Goal: Information Seeking & Learning: Learn about a topic

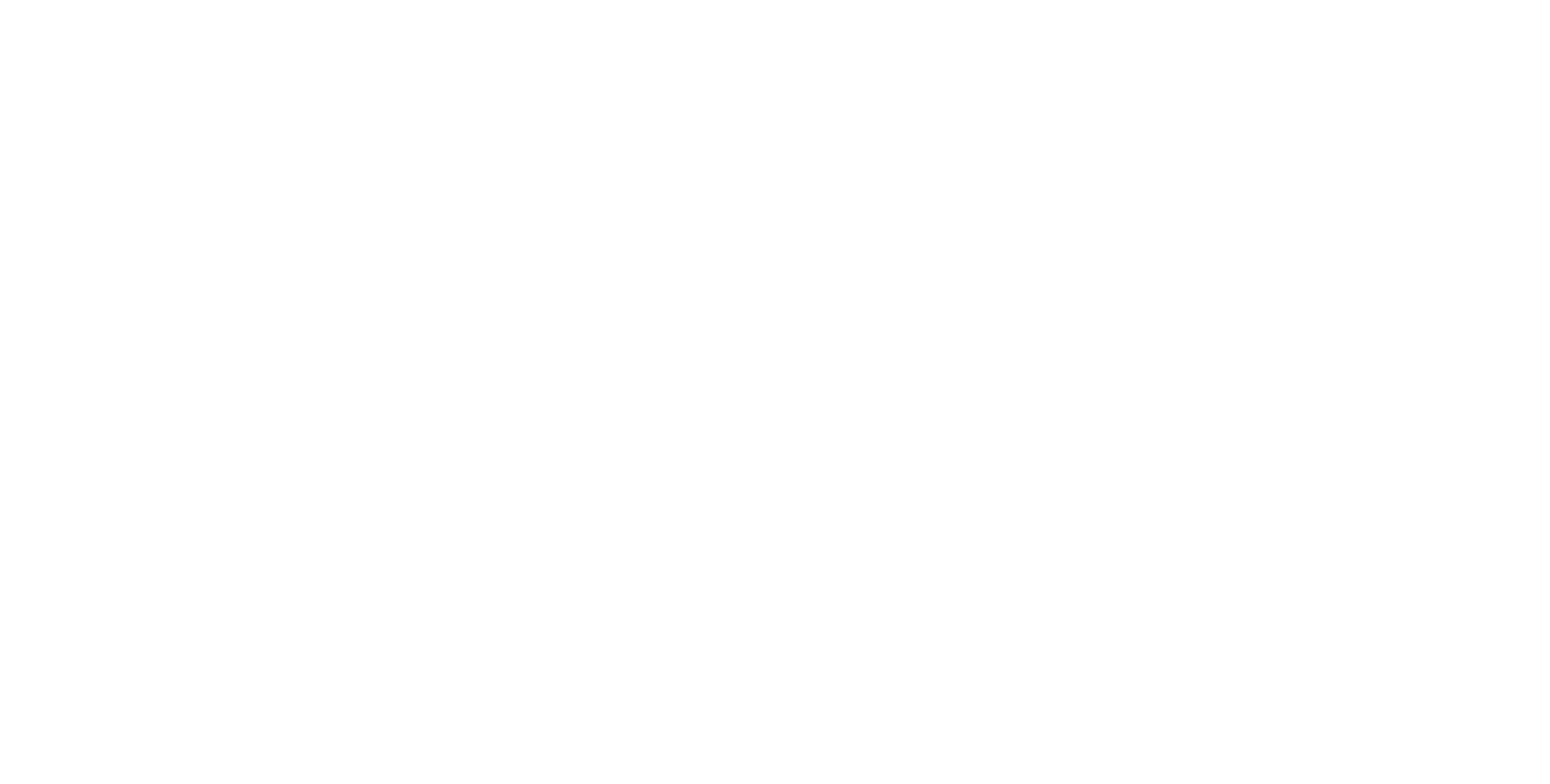
select select "**"
select select "*"
select select "****"
select select "**"
select select "*"
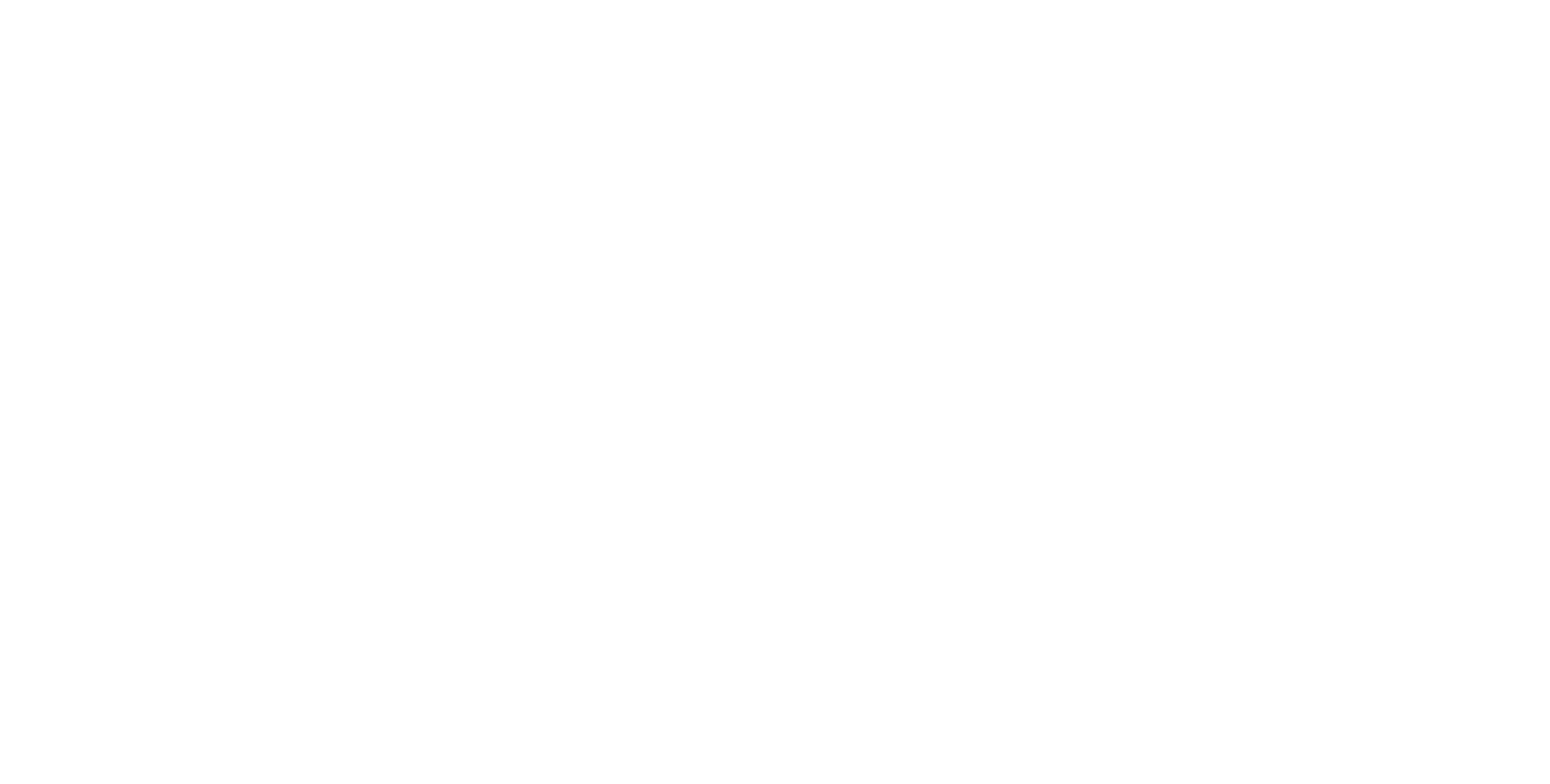
select select "****"
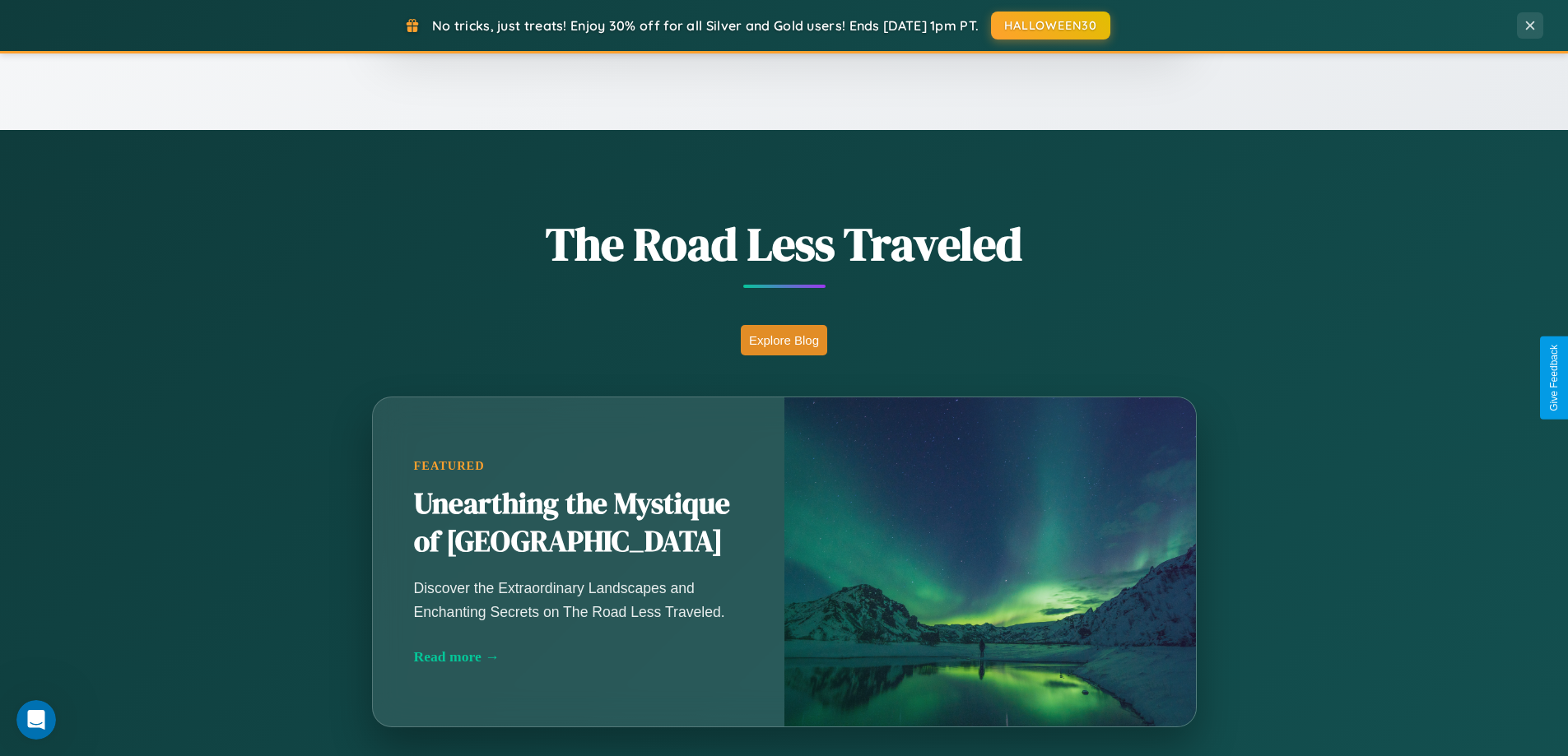
scroll to position [709, 0]
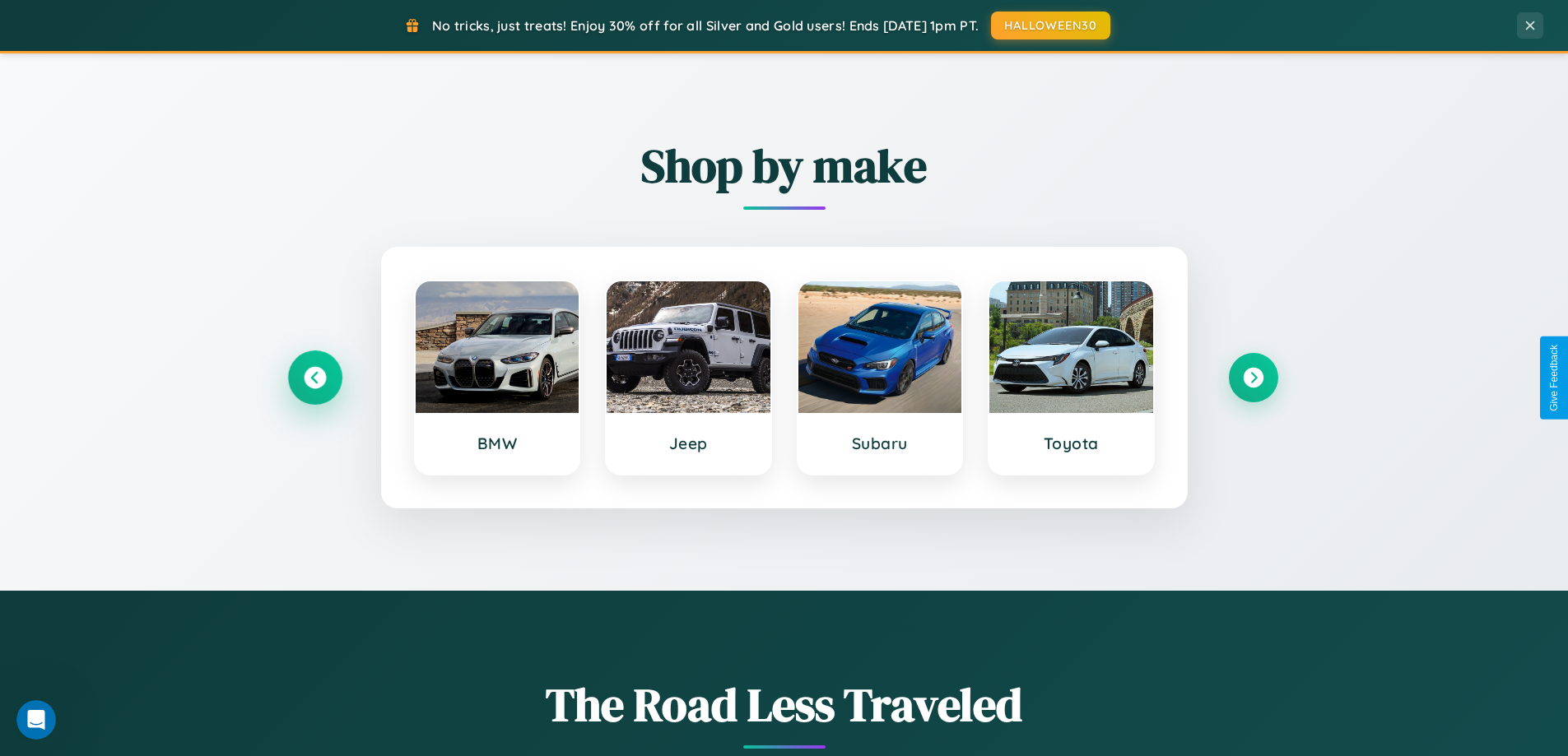
click at [315, 377] on icon at bounding box center [315, 378] width 22 height 22
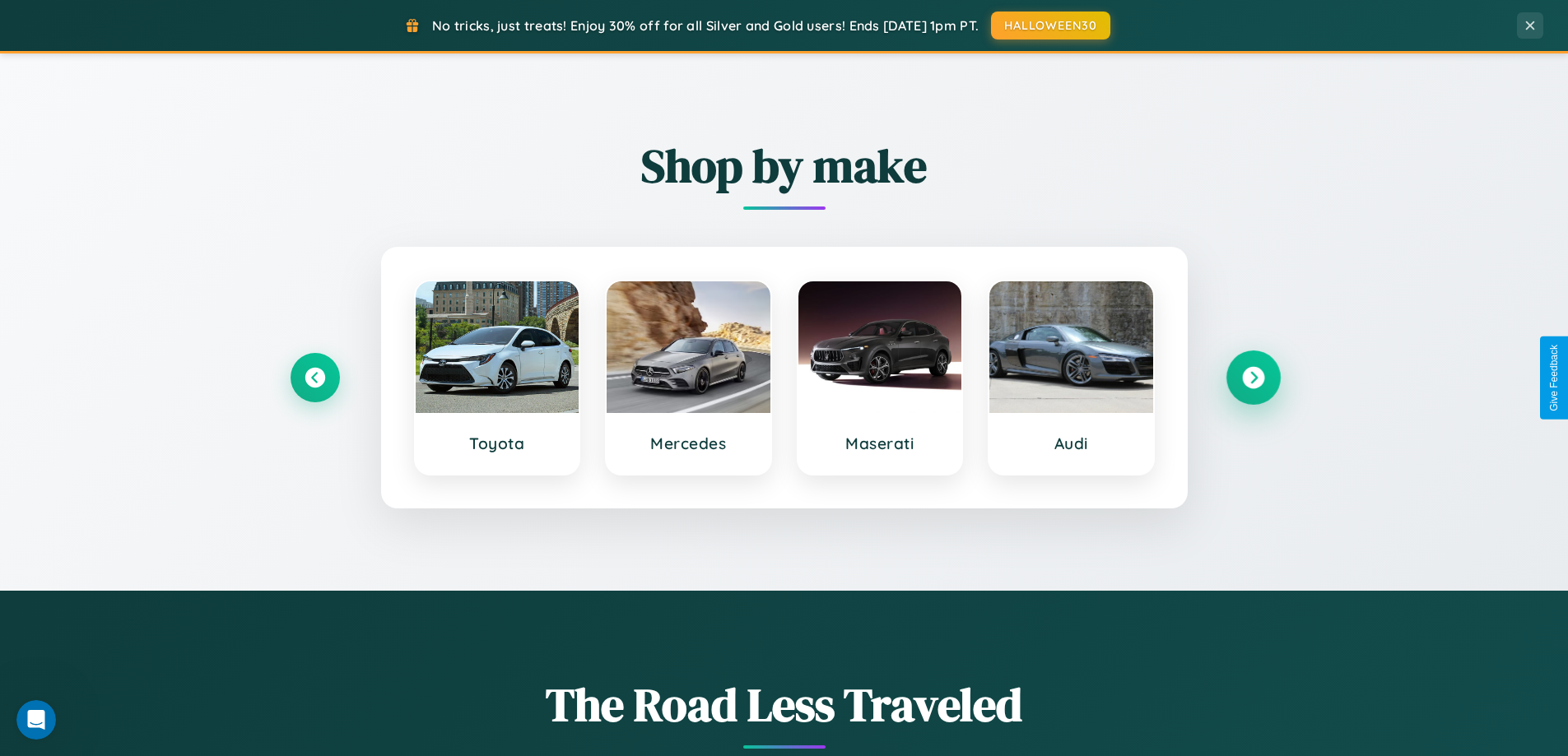
click at [1252, 377] on icon at bounding box center [1253, 378] width 22 height 22
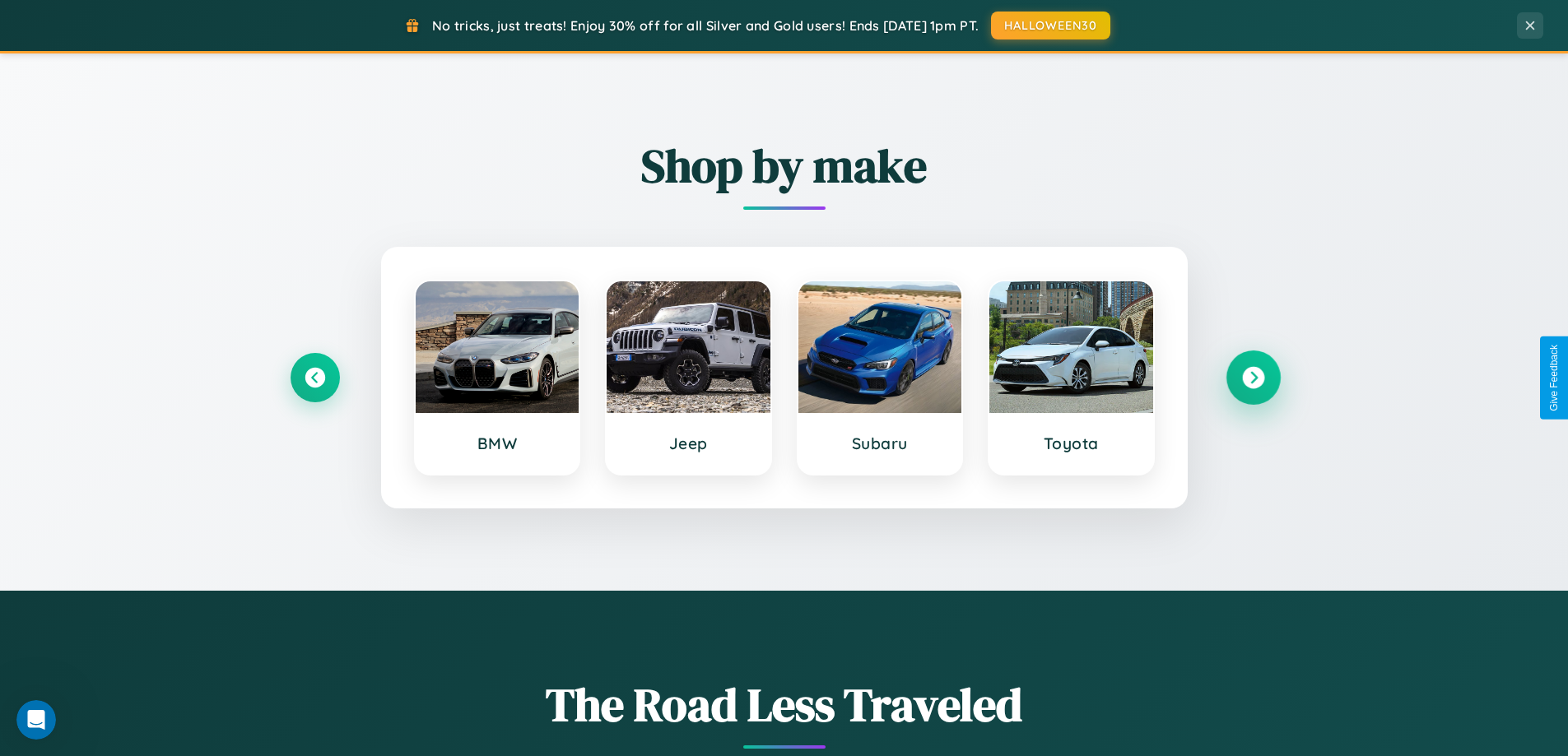
click at [1252, 377] on icon at bounding box center [1253, 378] width 22 height 22
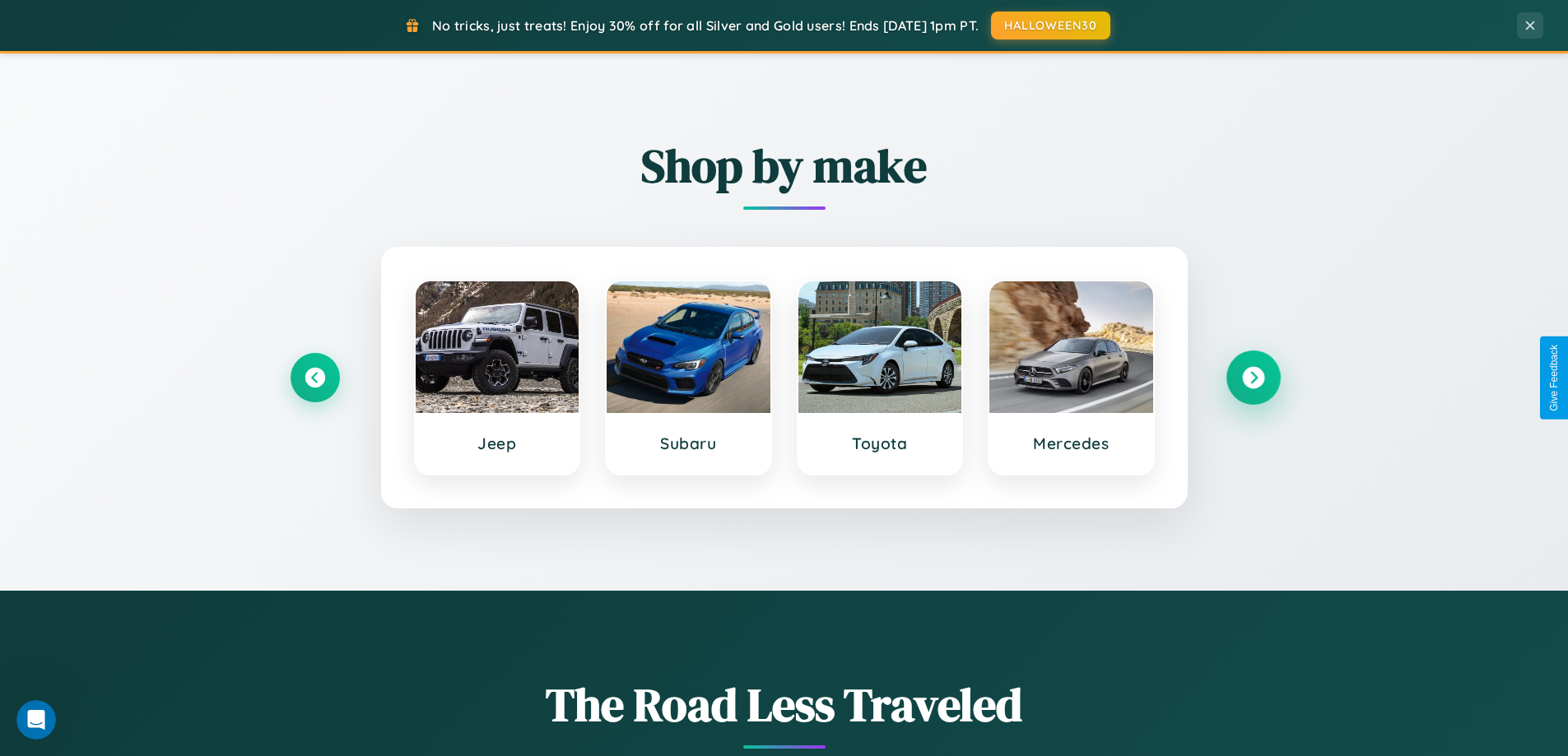
click at [1252, 377] on icon at bounding box center [1253, 378] width 22 height 22
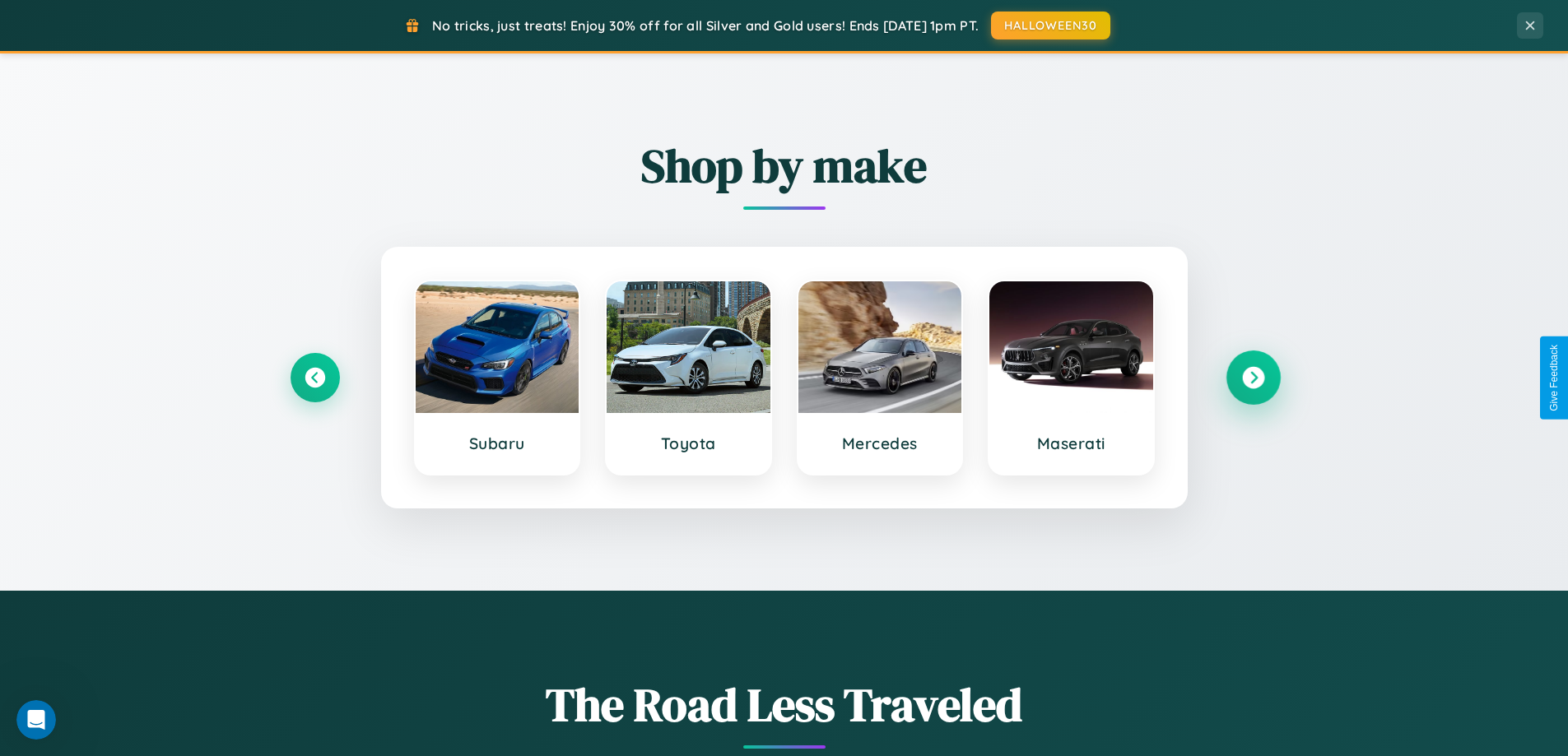
click at [1252, 377] on icon at bounding box center [1253, 378] width 22 height 22
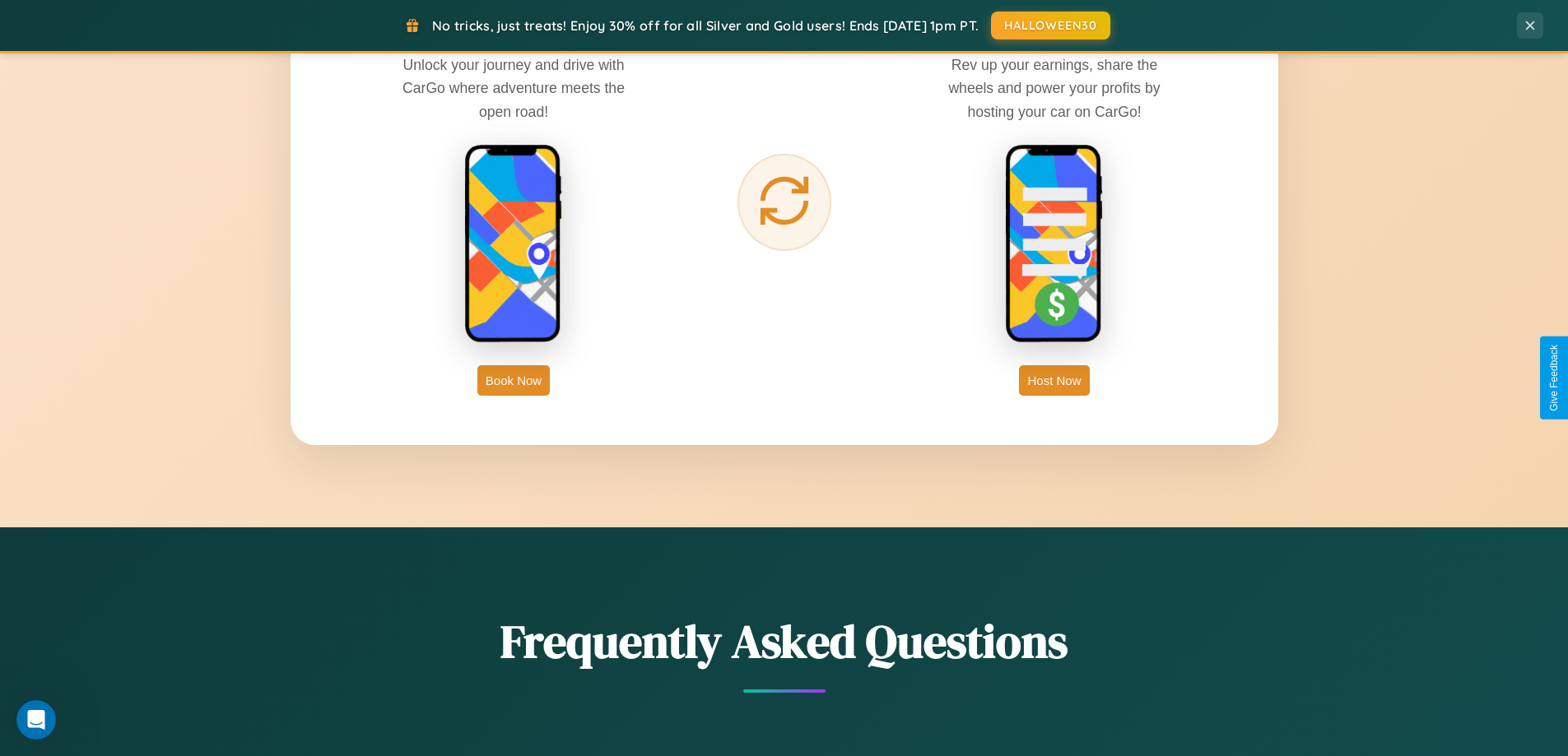
scroll to position [2642, 0]
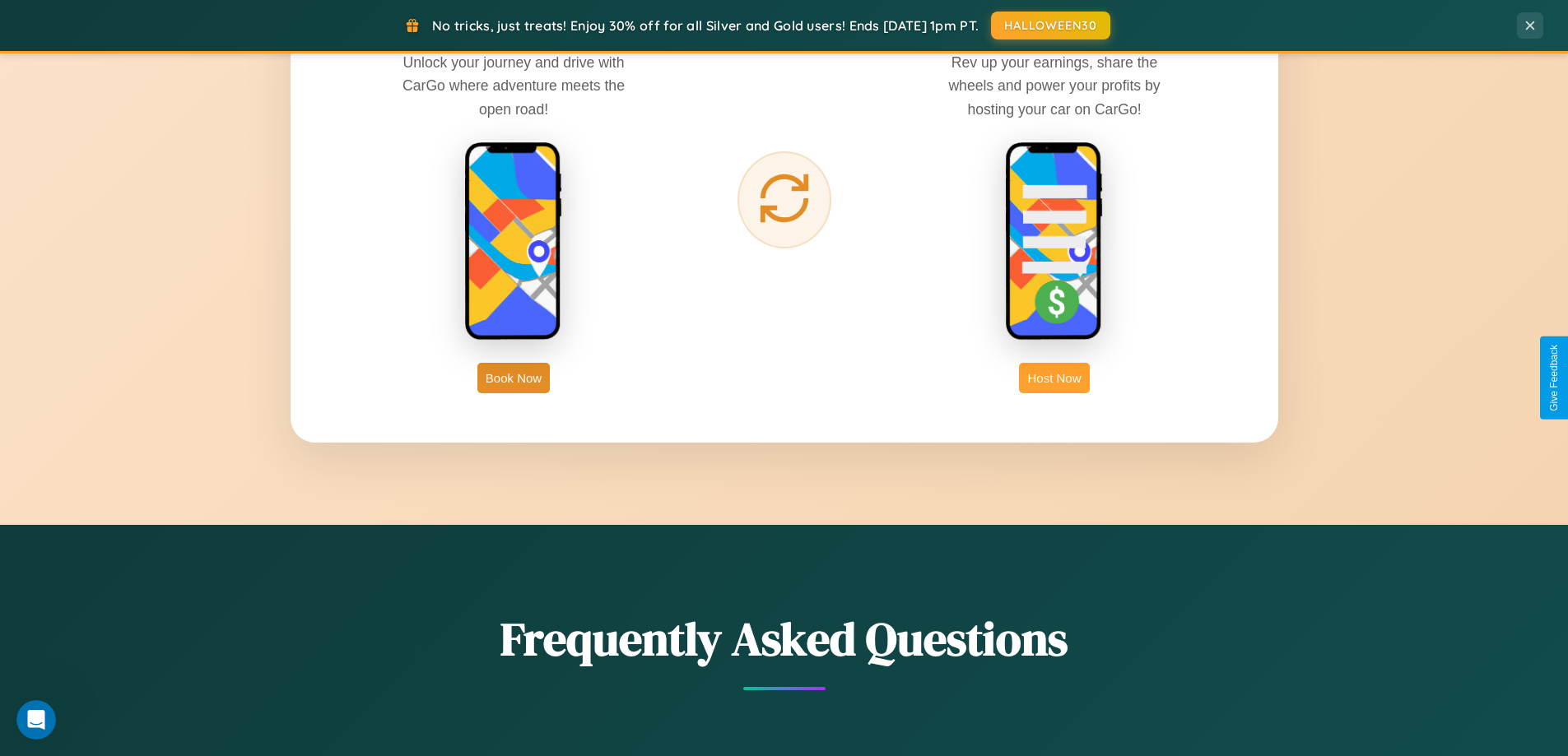
click at [1054, 377] on button "Host Now" at bounding box center [1053, 378] width 70 height 31
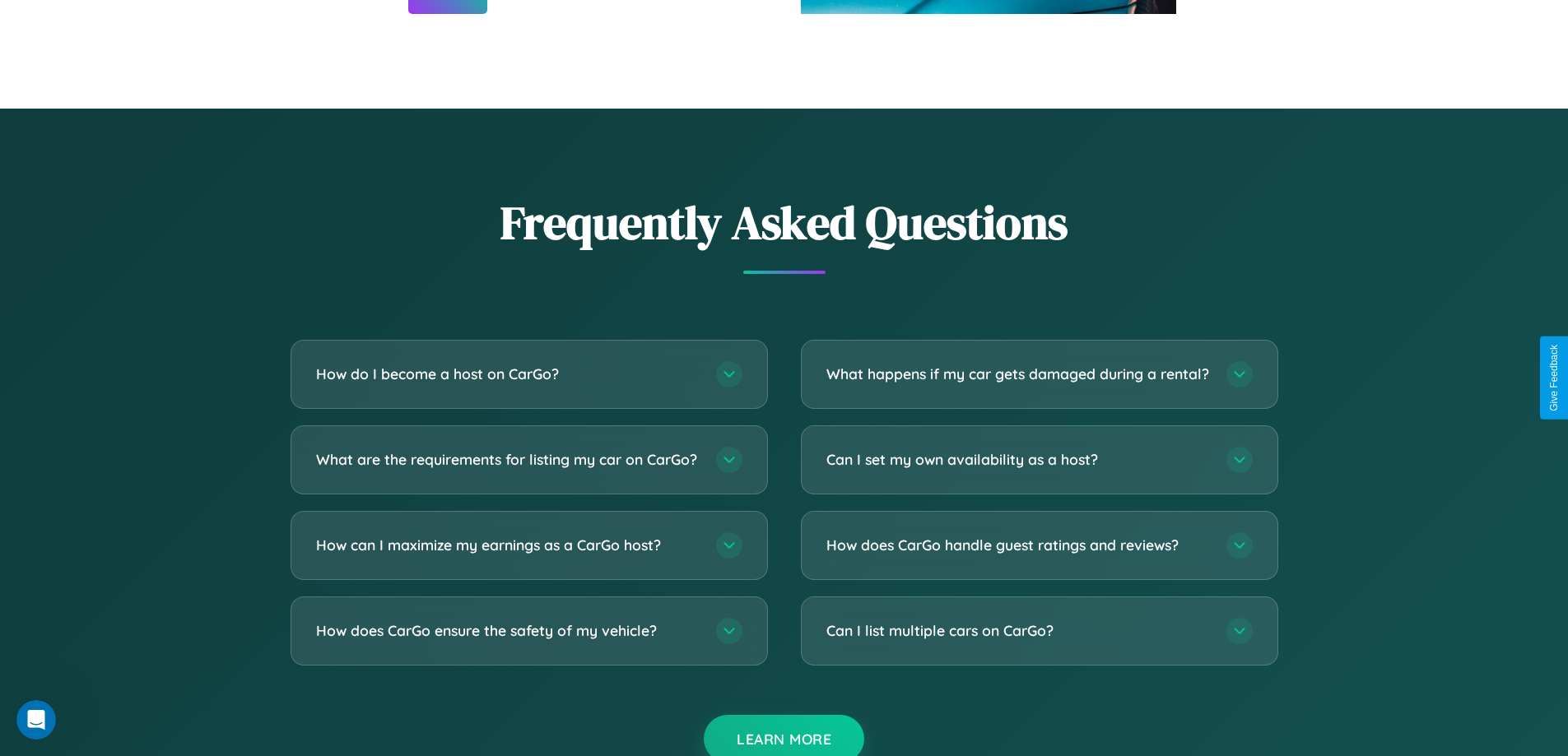
scroll to position [2223, 0]
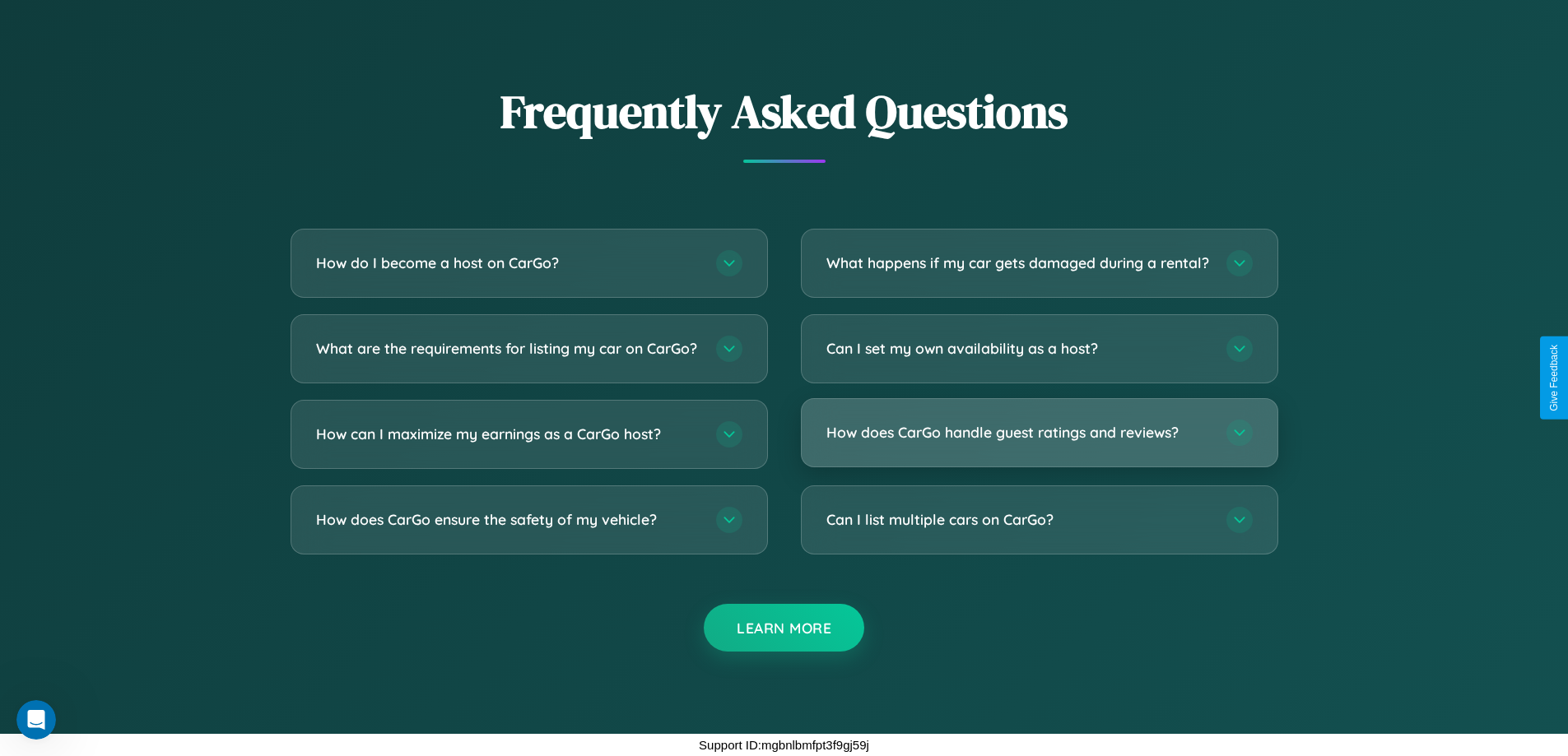
click at [1038, 432] on h3 "How does CarGo handle guest ratings and reviews?" at bounding box center [1018, 432] width 384 height 21
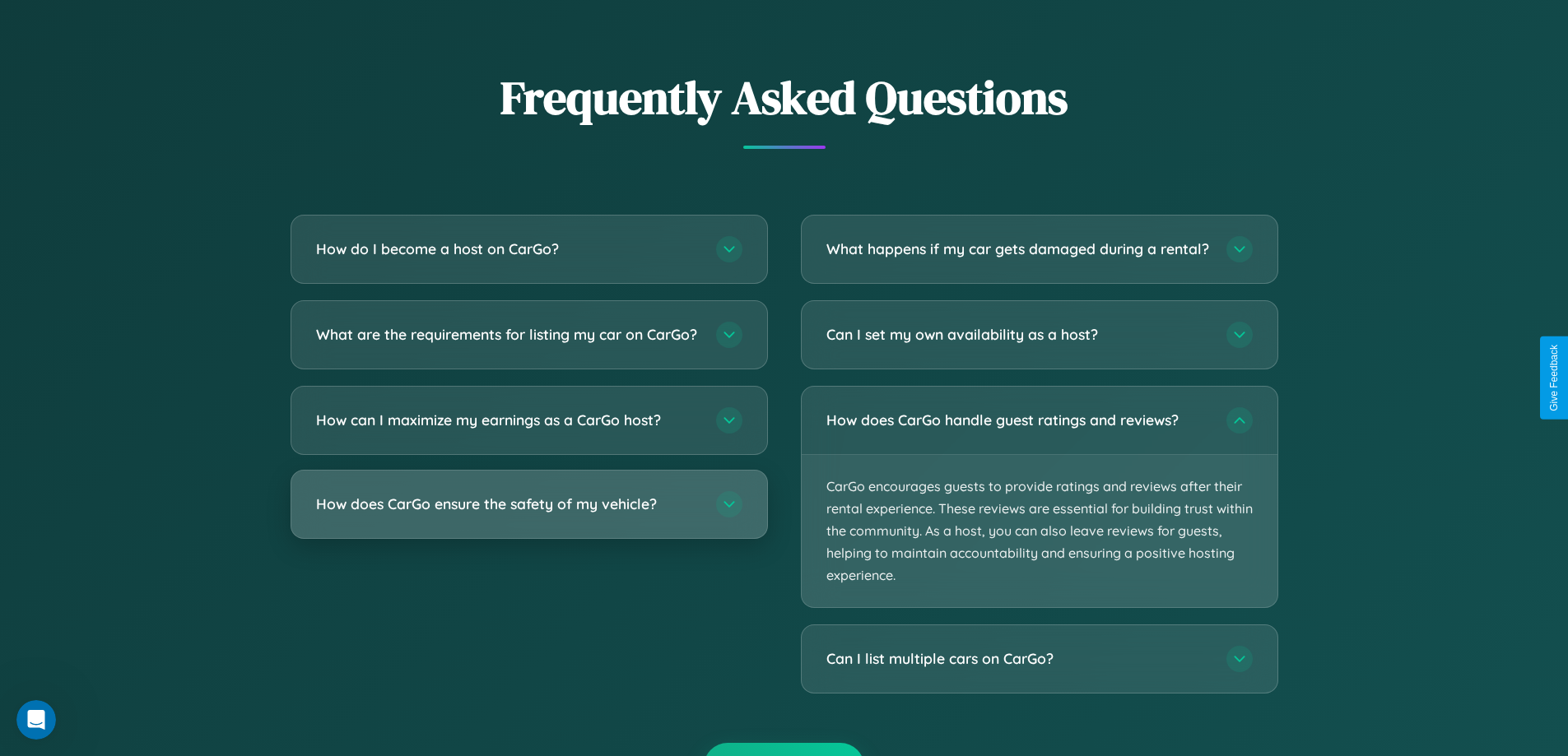
click at [529, 514] on h3 "How does CarGo ensure the safety of my vehicle?" at bounding box center [507, 504] width 384 height 21
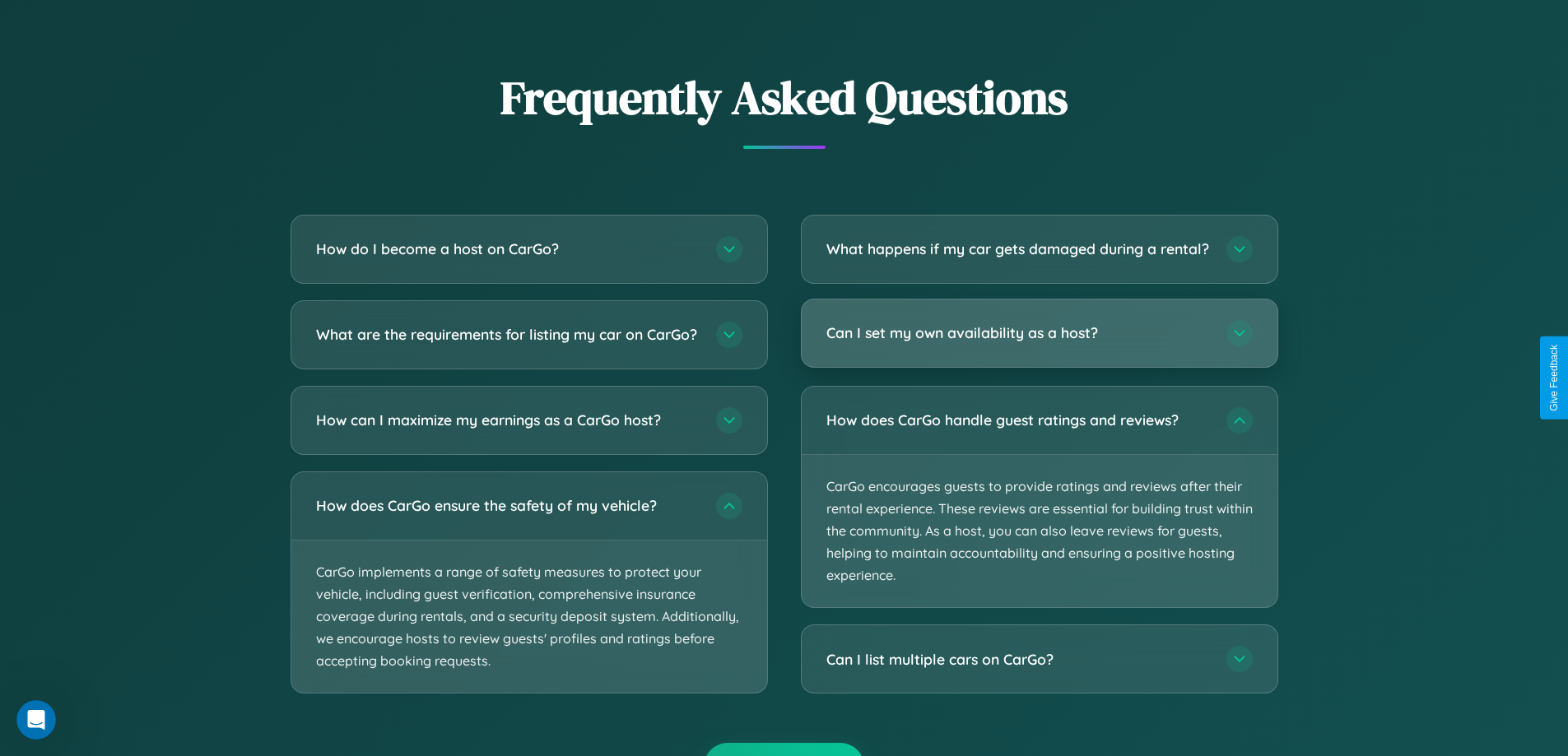
click at [1038, 343] on h3 "Can I set my own availability as a host?" at bounding box center [1018, 332] width 384 height 21
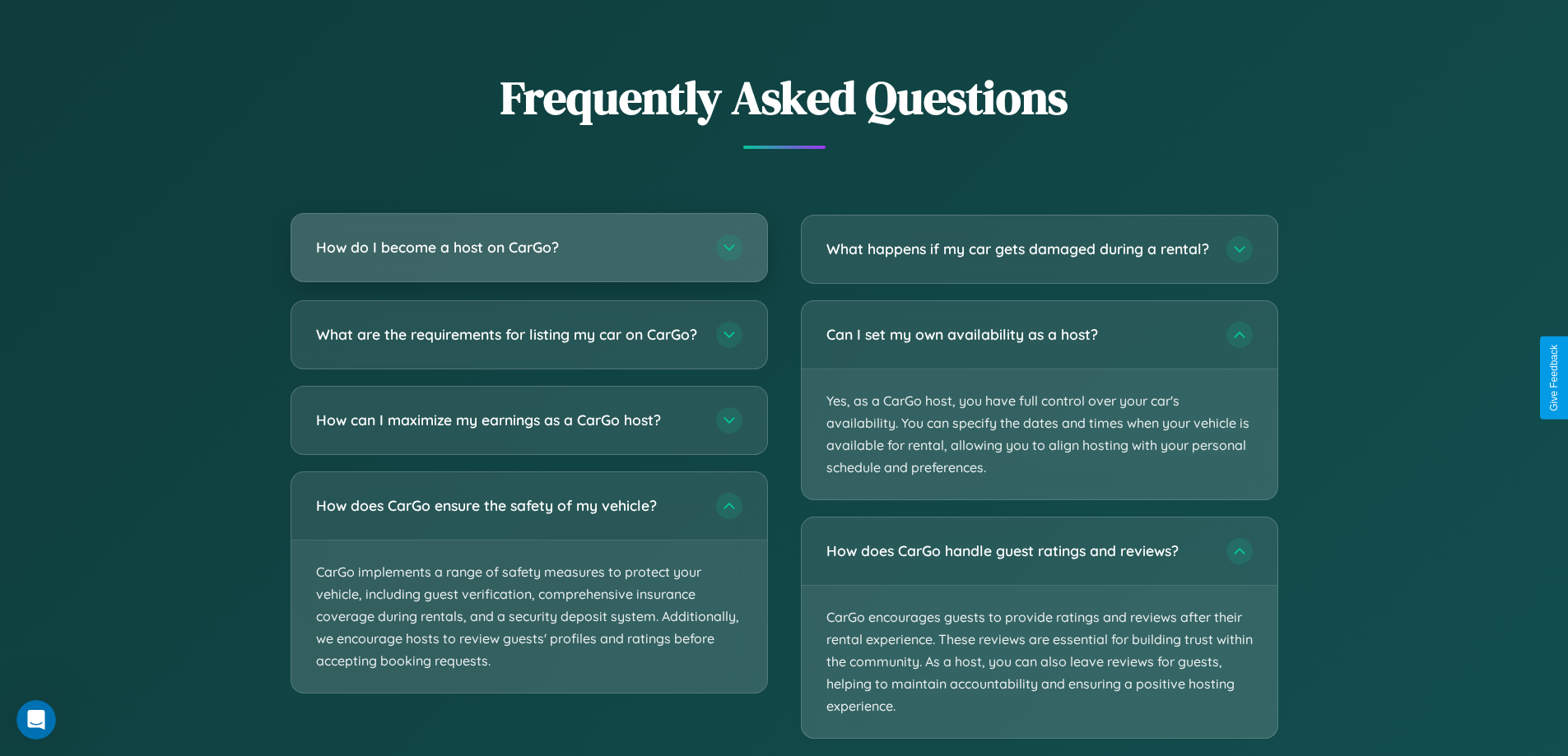
click at [529, 247] on h3 "How do I become a host on CarGo?" at bounding box center [507, 247] width 384 height 21
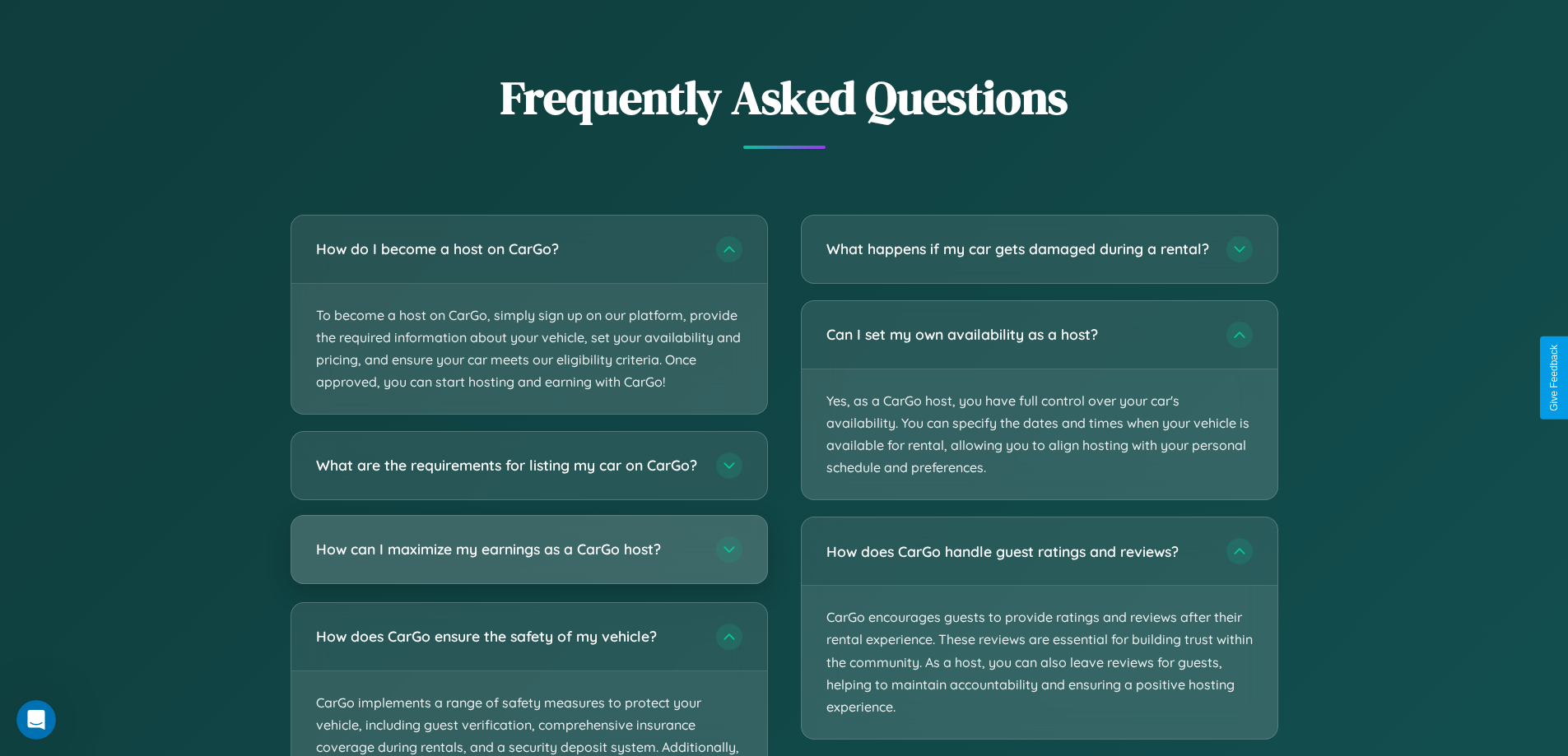
click at [529, 560] on h3 "How can I maximize my earnings as a CarGo host?" at bounding box center [507, 550] width 384 height 21
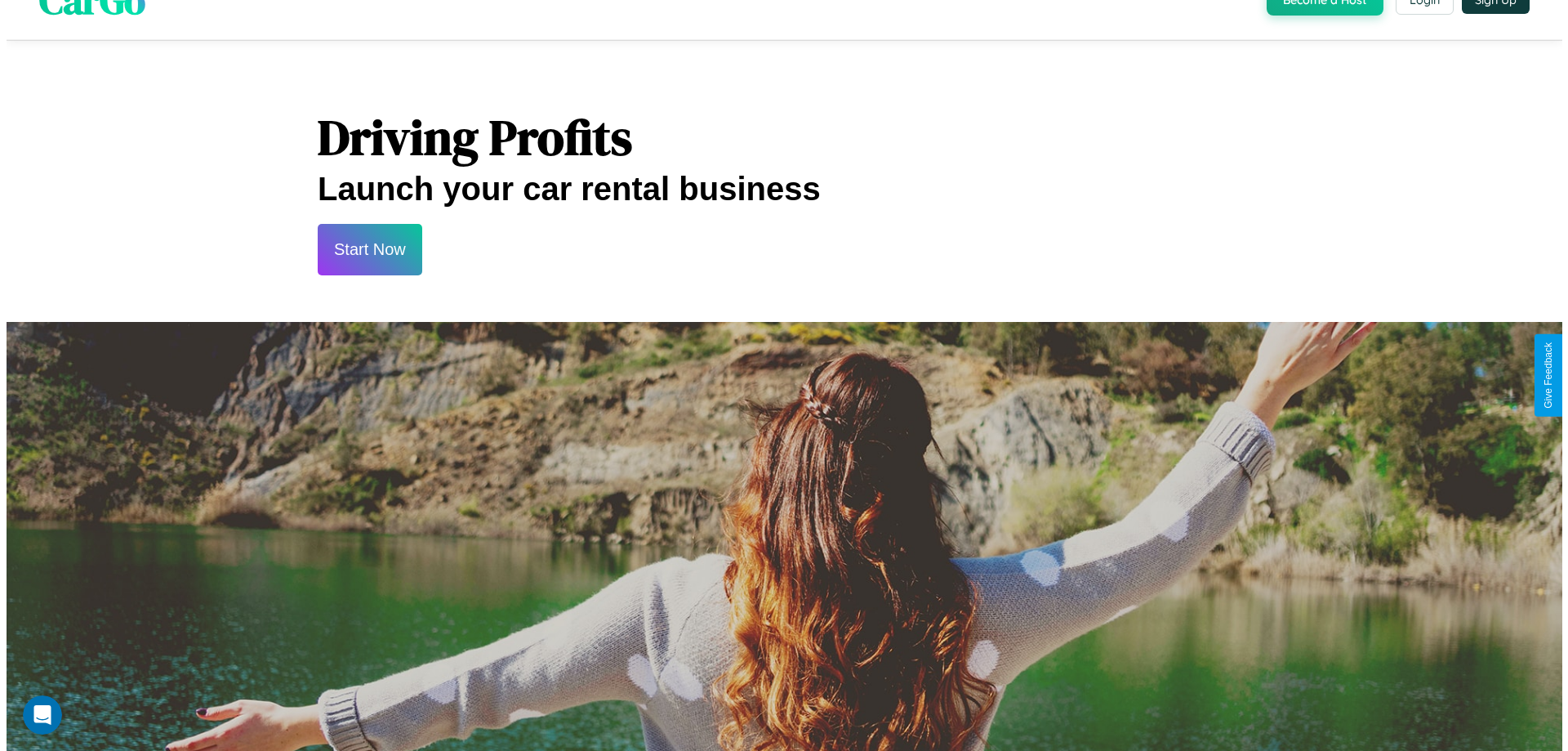
scroll to position [0, 0]
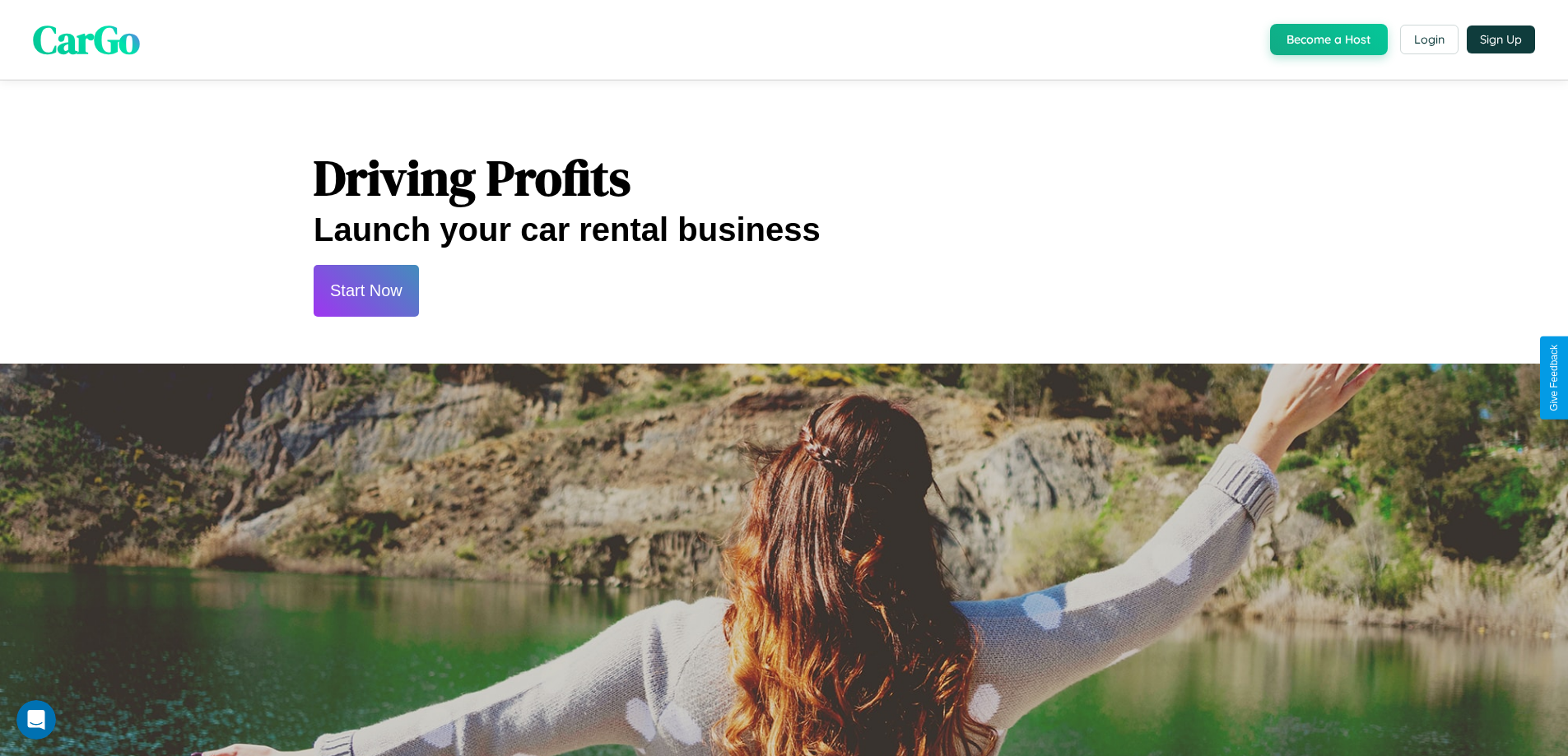
click at [365, 290] on button "Start Now" at bounding box center [366, 291] width 106 height 52
